Goal: Task Accomplishment & Management: Use online tool/utility

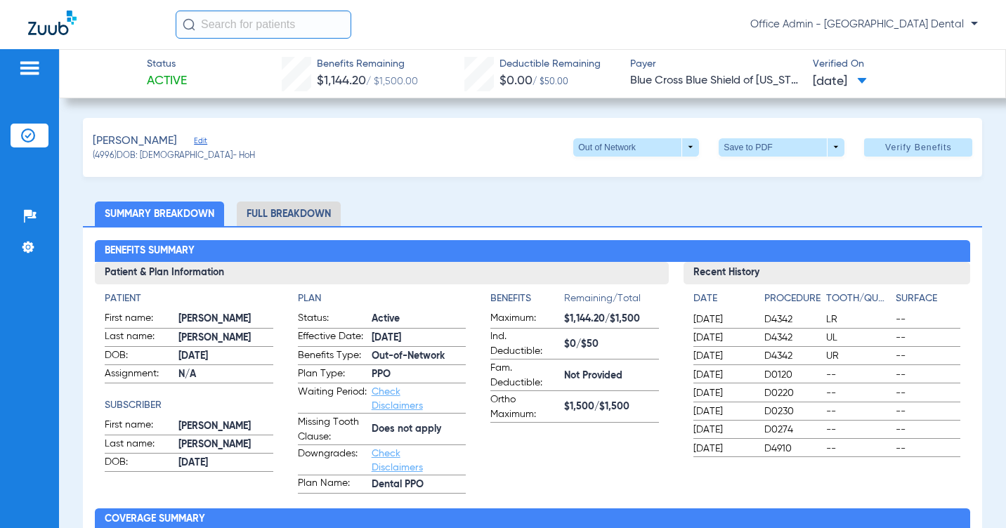
click at [33, 129] on img at bounding box center [28, 136] width 14 height 14
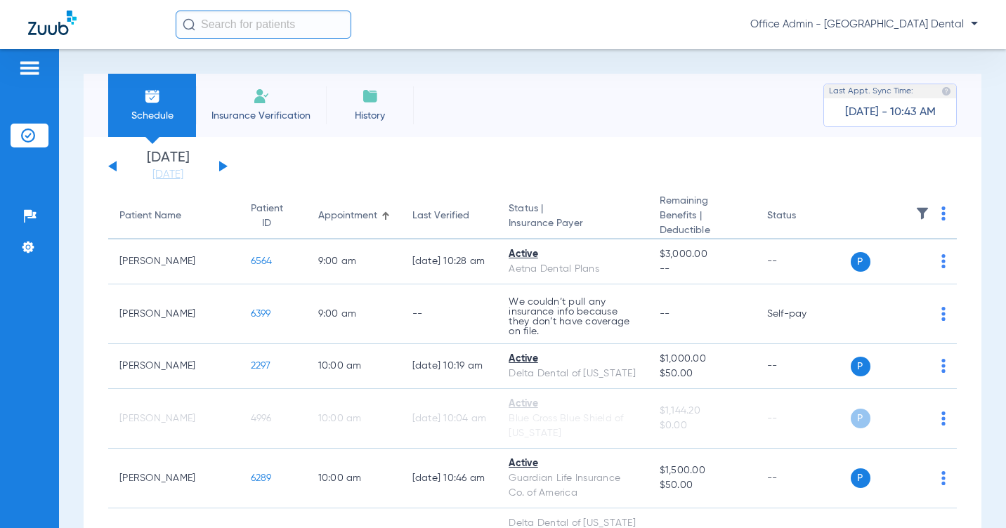
click at [223, 166] on button at bounding box center [223, 166] width 8 height 11
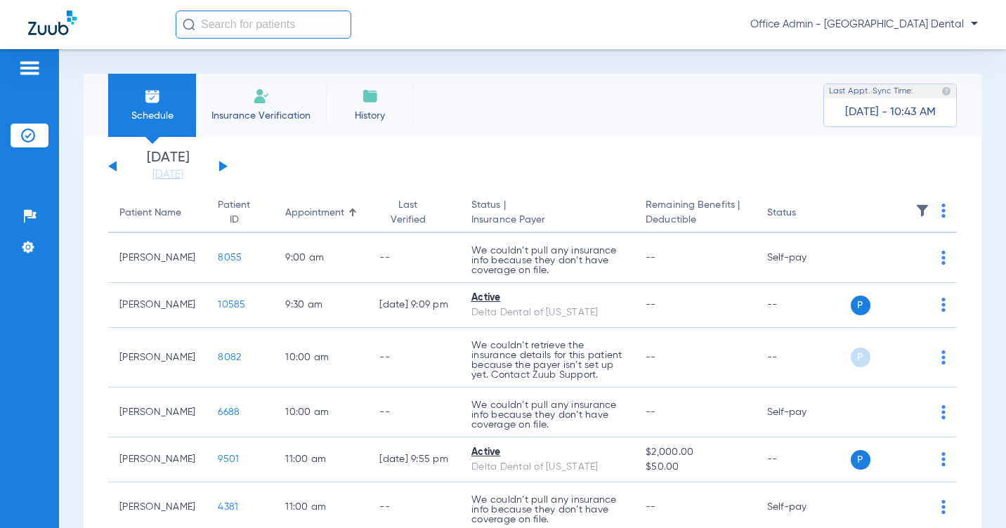
click at [588, 156] on app-single-date-navigator "[DATE] [DATE] [DATE] [DATE] [DATE] [DATE] [DATE] [DATE] [DATE] [DATE] [DATE] [D…" at bounding box center [532, 166] width 849 height 31
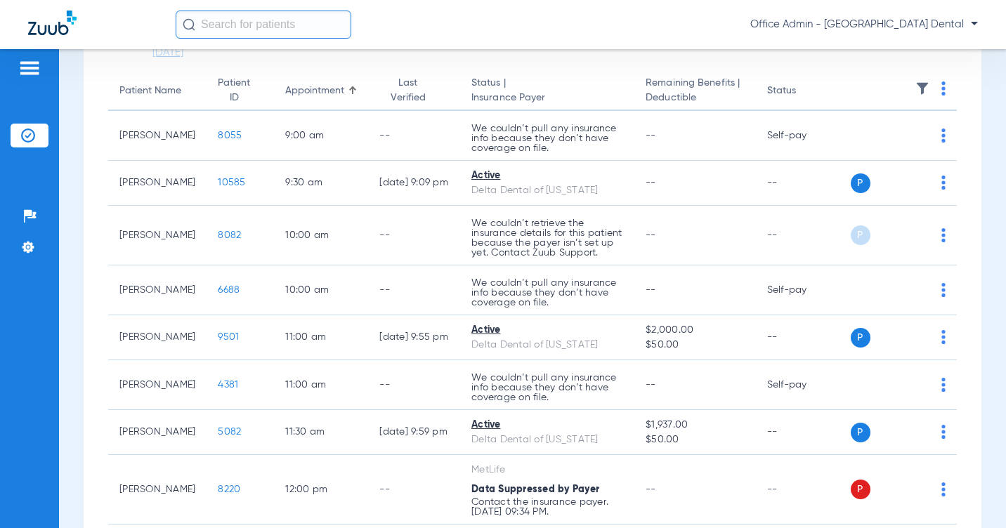
scroll to position [131, 0]
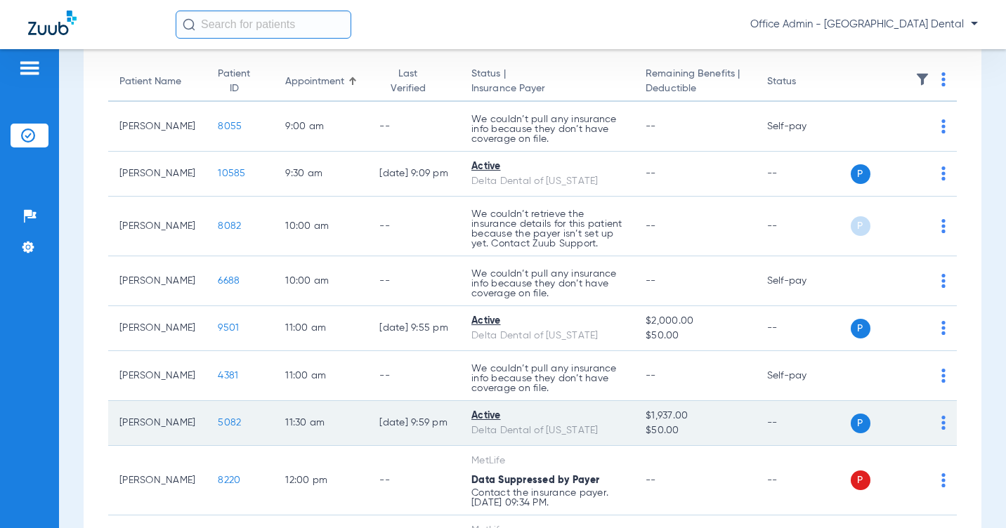
click at [592, 411] on td "Active Delta Dental of [US_STATE]" at bounding box center [547, 423] width 174 height 45
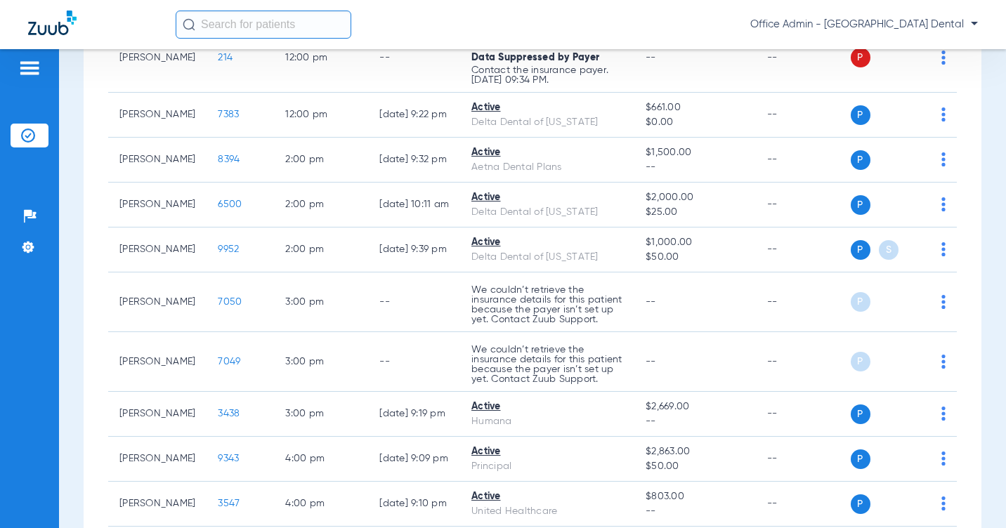
scroll to position [626, 0]
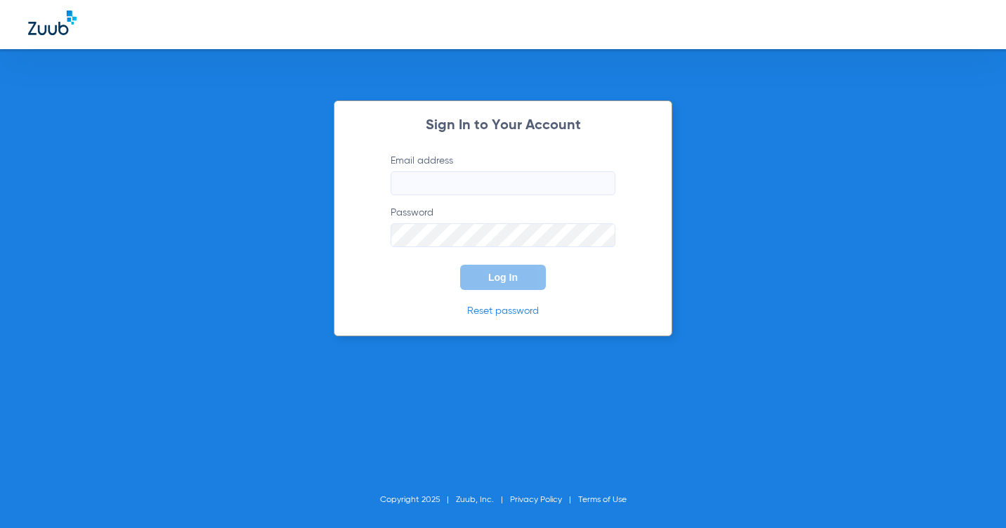
click at [999, 282] on div "Sign In to Your Account Email address Password Log In Reset password Copyright …" at bounding box center [503, 264] width 1006 height 528
type input "[EMAIL_ADDRESS][DOMAIN_NAME]"
click at [505, 273] on span "Log In" at bounding box center [503, 277] width 30 height 11
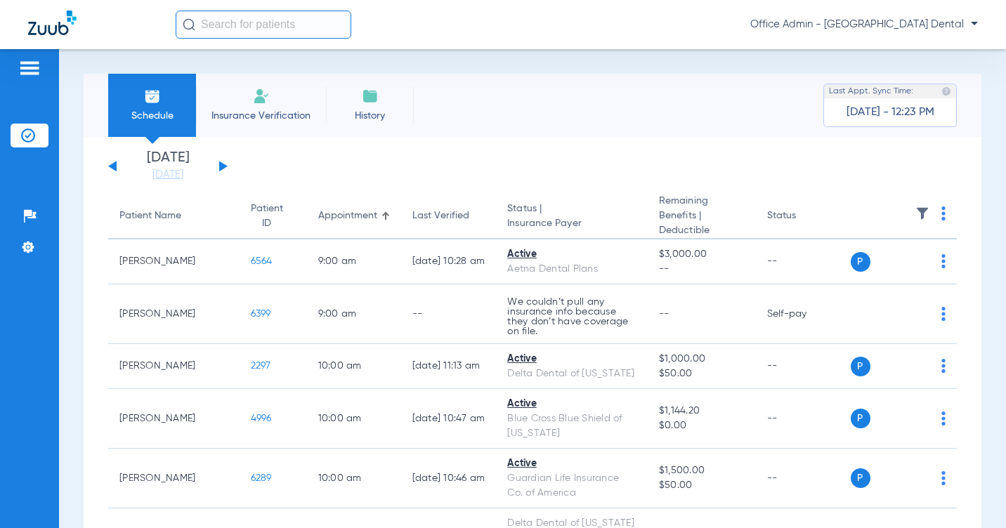
click at [216, 164] on div "[DATE] [DATE] [DATE] [DATE] [DATE] [DATE] [DATE] [DATE] [DATE] [DATE] [DATE] [D…" at bounding box center [167, 166] width 119 height 31
